Goal: Task Accomplishment & Management: Manage account settings

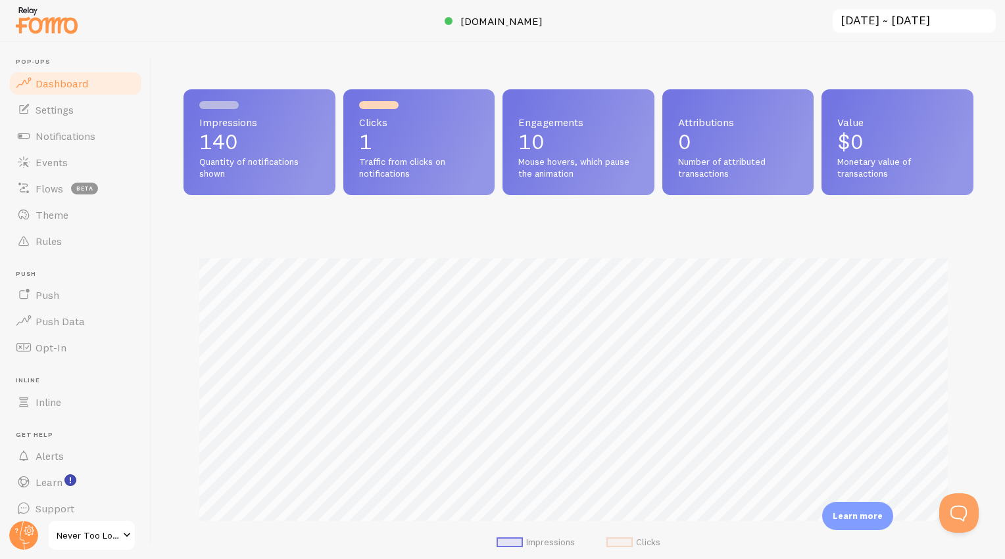
click at [63, 84] on span "Dashboard" at bounding box center [61, 83] width 53 height 13
click at [494, 19] on span "[DOMAIN_NAME]" at bounding box center [501, 20] width 82 height 13
click at [49, 475] on link "Learn" at bounding box center [75, 482] width 135 height 26
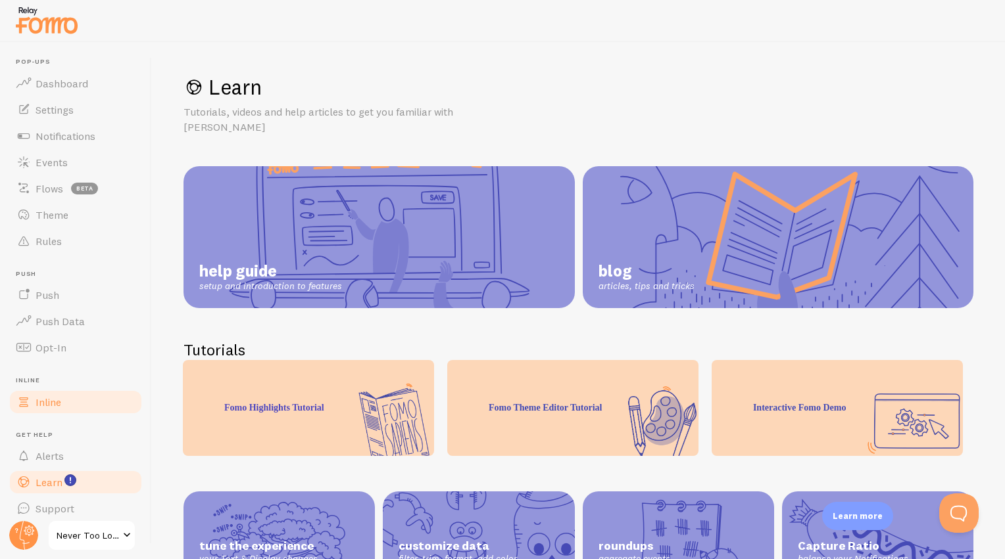
click at [51, 396] on span "Inline" at bounding box center [48, 402] width 26 height 13
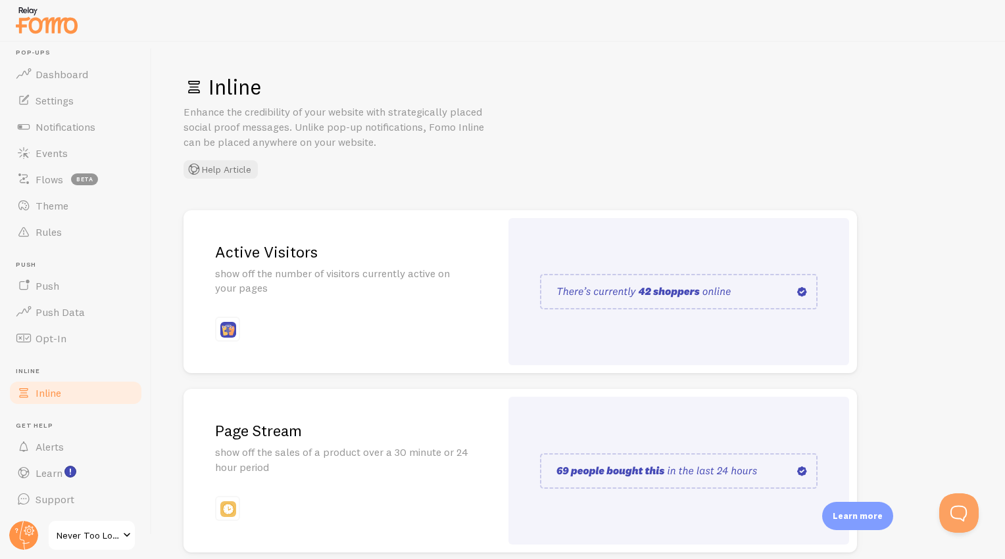
scroll to position [10, 0]
click at [118, 536] on span "Never Too Lost" at bounding box center [88, 536] width 62 height 16
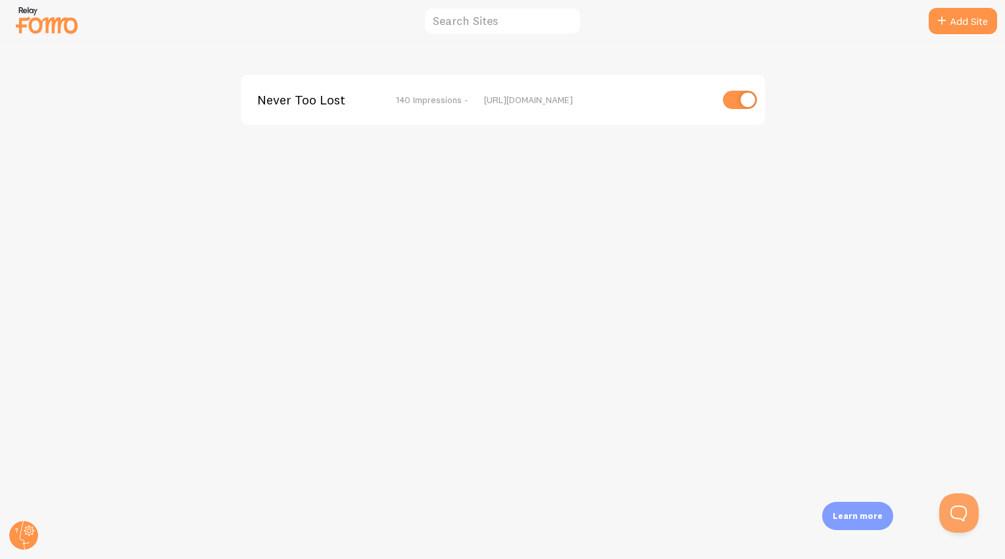
click at [732, 97] on input "checkbox" at bounding box center [739, 100] width 34 height 18
checkbox input "false"
